Goal: Information Seeking & Learning: Learn about a topic

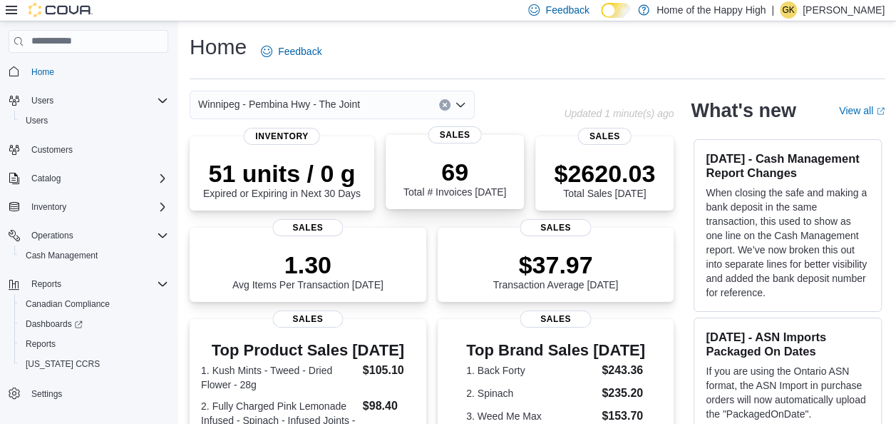
click at [511, 203] on div "69 Total # Invoices [DATE] Sales" at bounding box center [455, 172] width 138 height 74
click at [316, 342] on h3 "Top Product Sales [DATE]" at bounding box center [308, 348] width 214 height 17
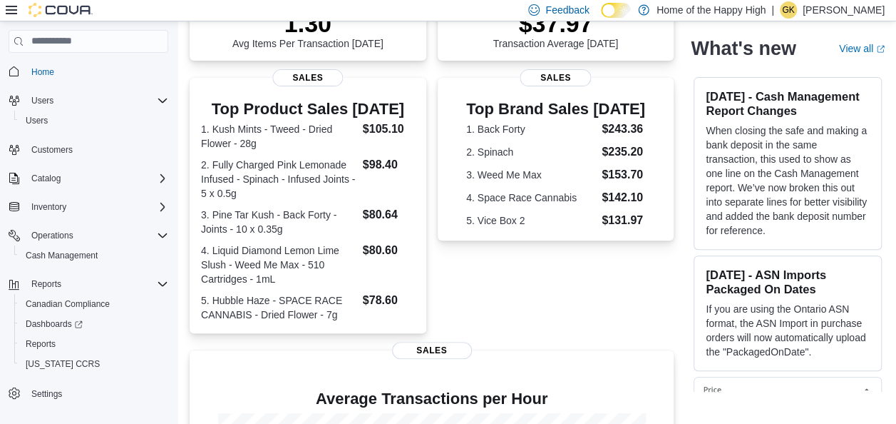
scroll to position [227, 0]
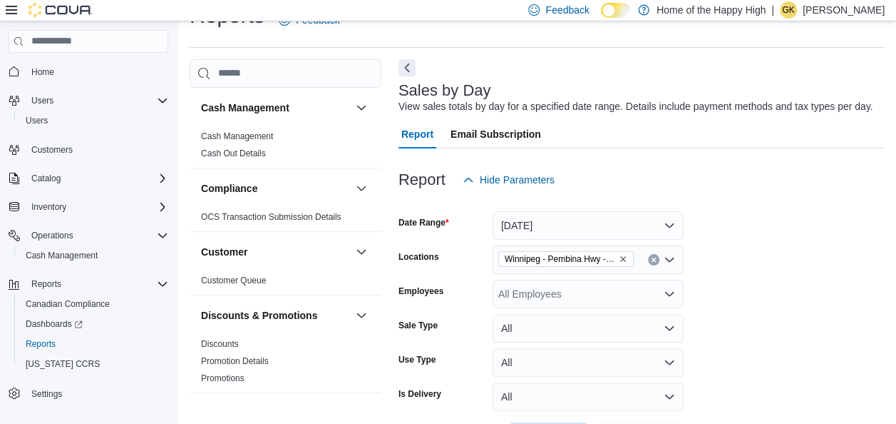
scroll to position [33, 0]
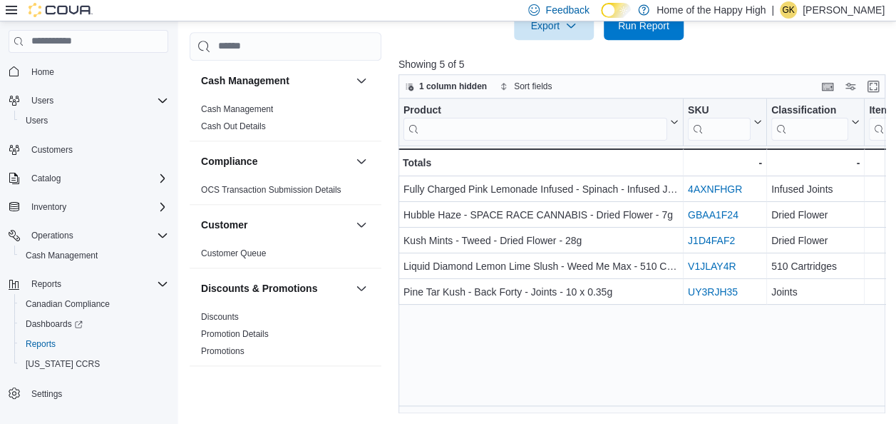
scroll to position [612, 0]
